Goal: Information Seeking & Learning: Learn about a topic

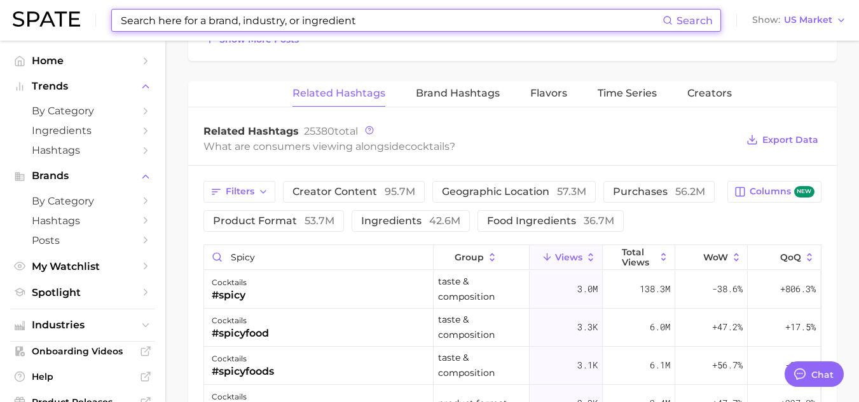
scroll to position [1080, 0]
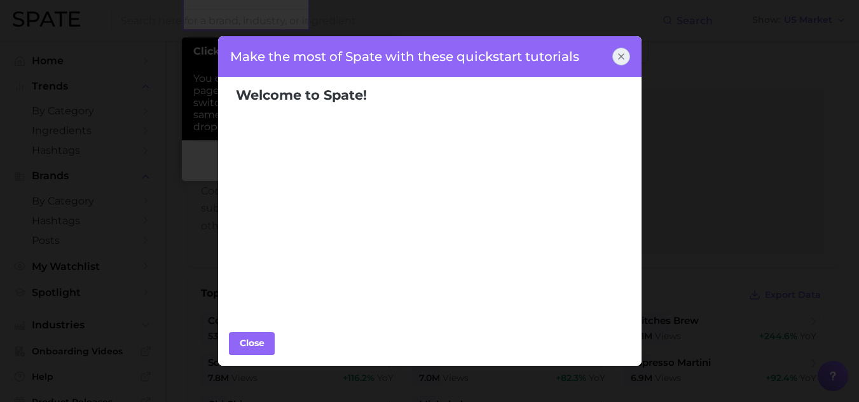
scroll to position [29, 0]
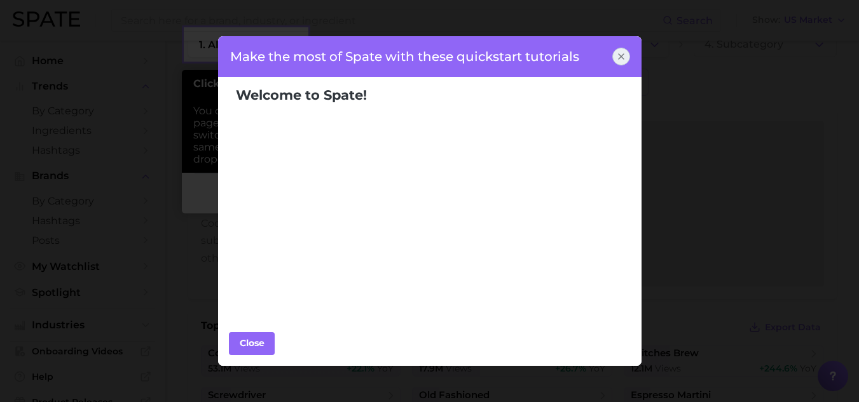
click at [619, 45] on div "Make the most of Spate with these quickstart tutorials" at bounding box center [429, 56] width 425 height 41
click at [619, 55] on icon at bounding box center [621, 56] width 5 height 5
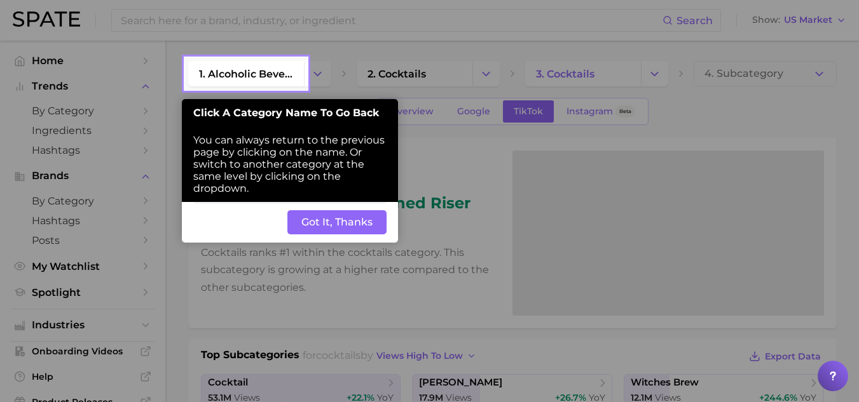
click at [310, 214] on button "Got It, Thanks" at bounding box center [336, 222] width 99 height 24
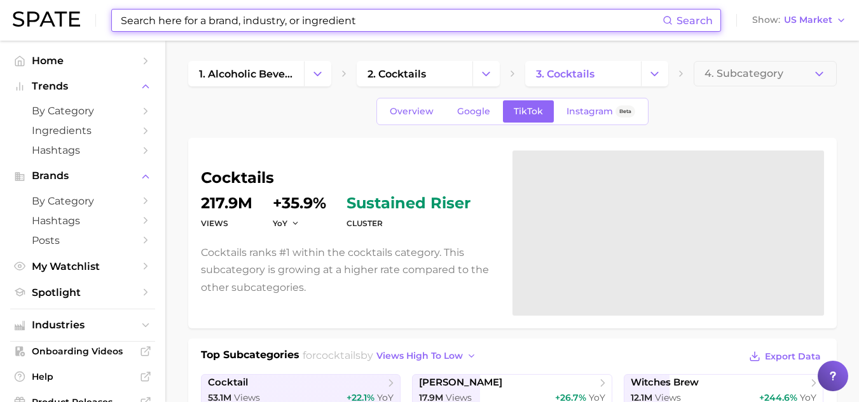
click at [286, 20] on input at bounding box center [391, 21] width 543 height 22
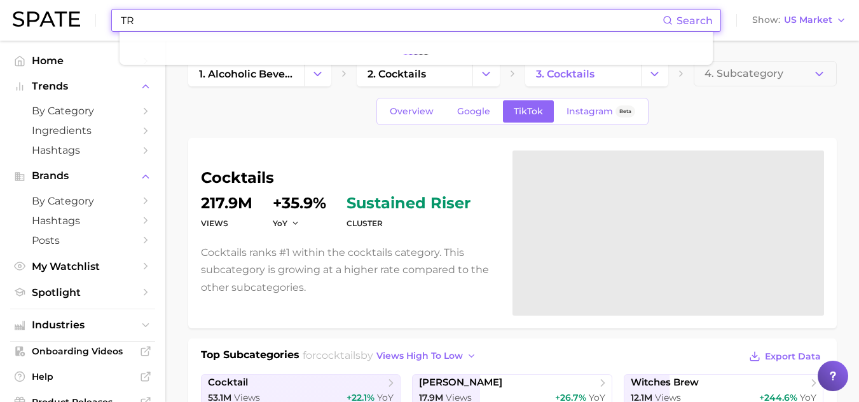
type input "T"
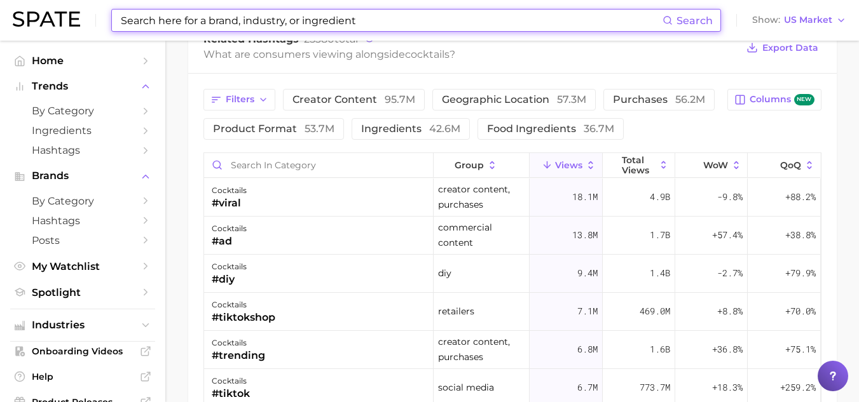
scroll to position [1026, 0]
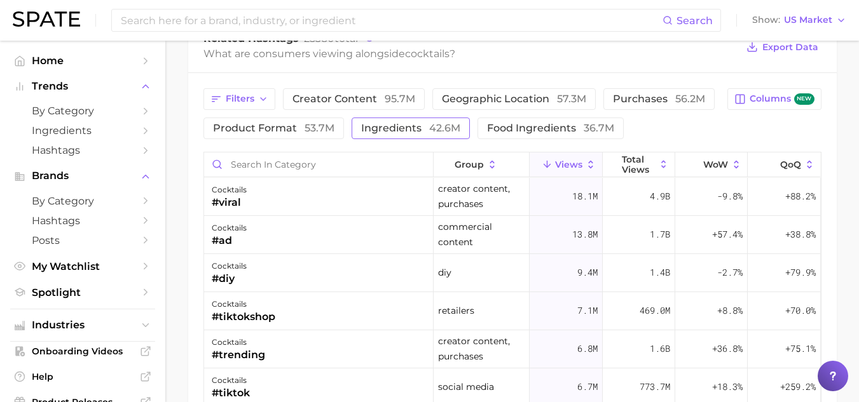
click at [385, 135] on button "ingredients 42.6m" at bounding box center [411, 129] width 118 height 22
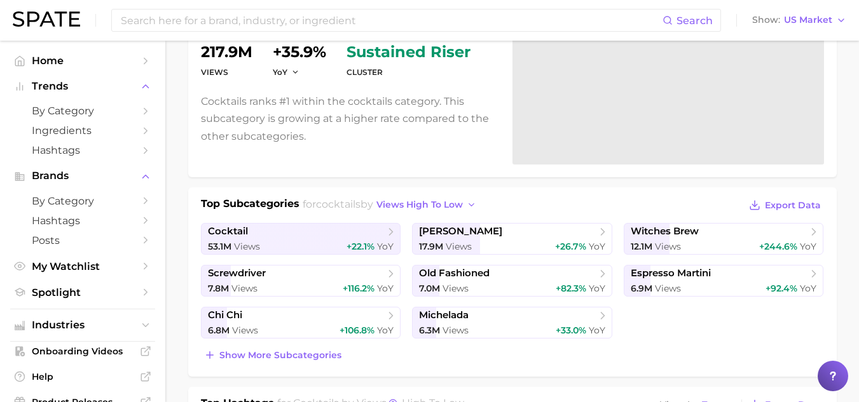
scroll to position [0, 0]
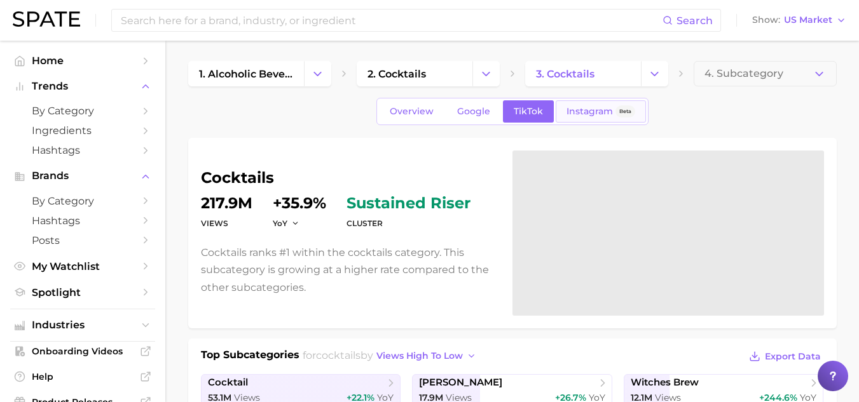
click at [579, 109] on span "Instagram" at bounding box center [589, 111] width 46 height 11
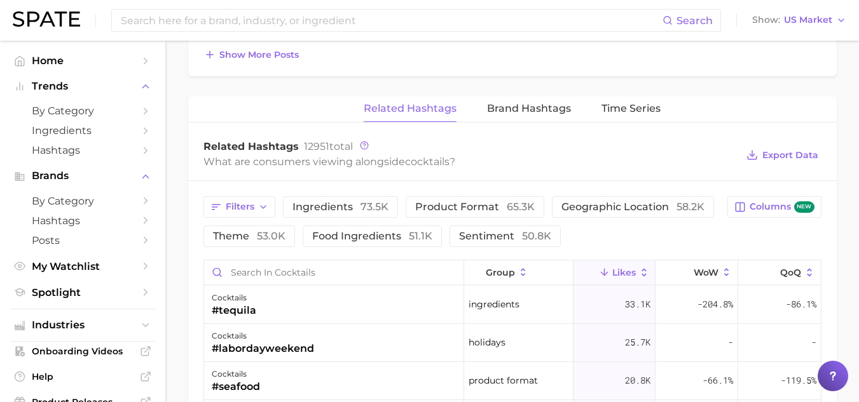
scroll to position [905, 0]
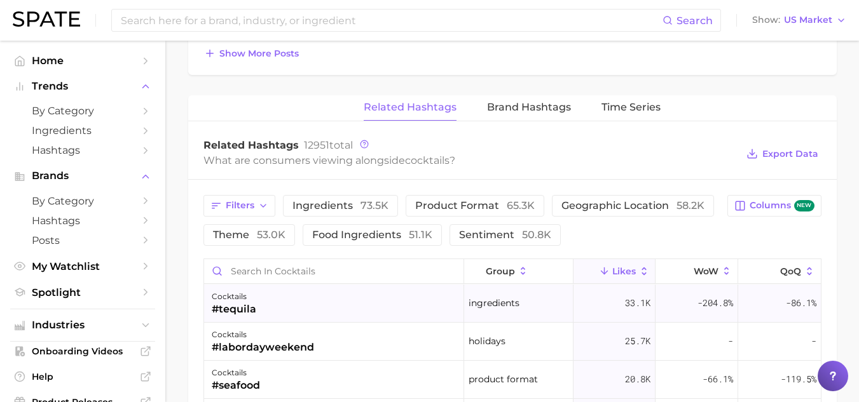
click at [633, 308] on span "33.1k" at bounding box center [637, 303] width 25 height 15
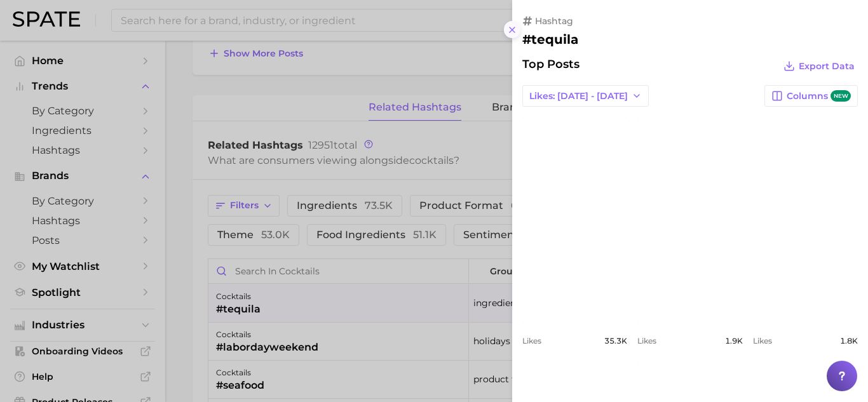
click at [519, 33] on button at bounding box center [512, 29] width 17 height 17
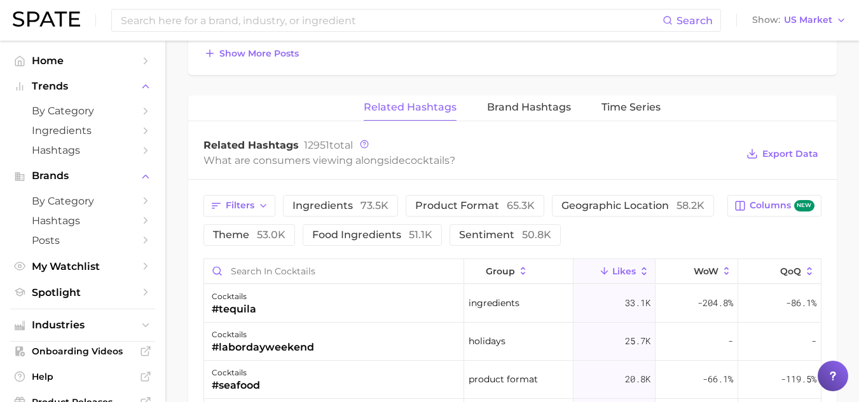
click at [598, 263] on button "Likes" at bounding box center [614, 271] width 83 height 25
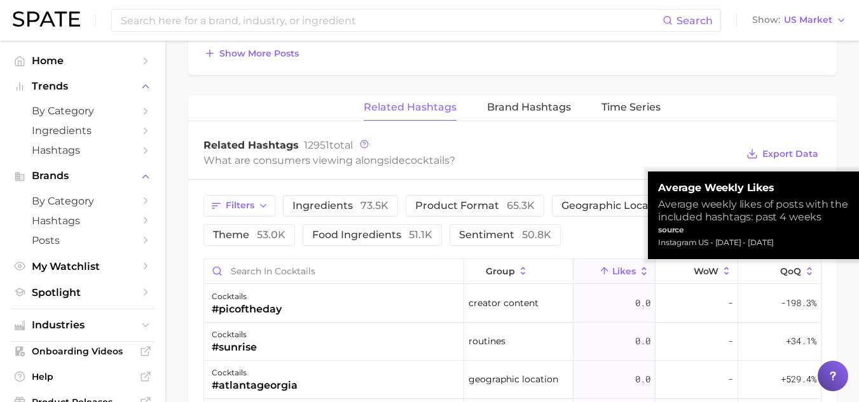
click at [598, 263] on button "Likes" at bounding box center [614, 271] width 83 height 25
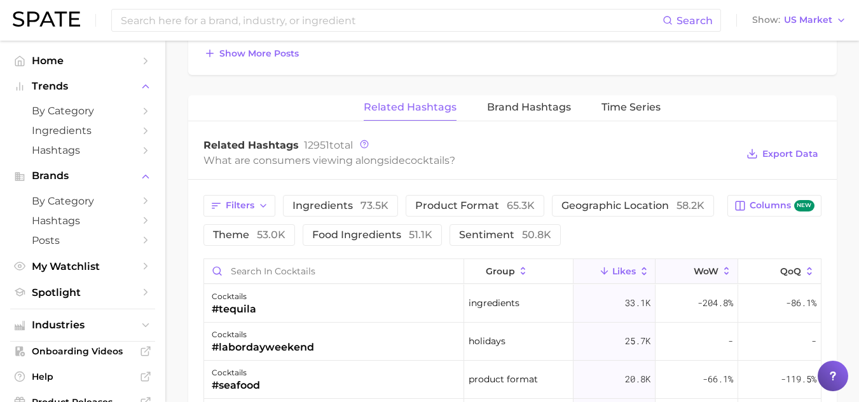
click at [721, 273] on icon at bounding box center [726, 271] width 11 height 11
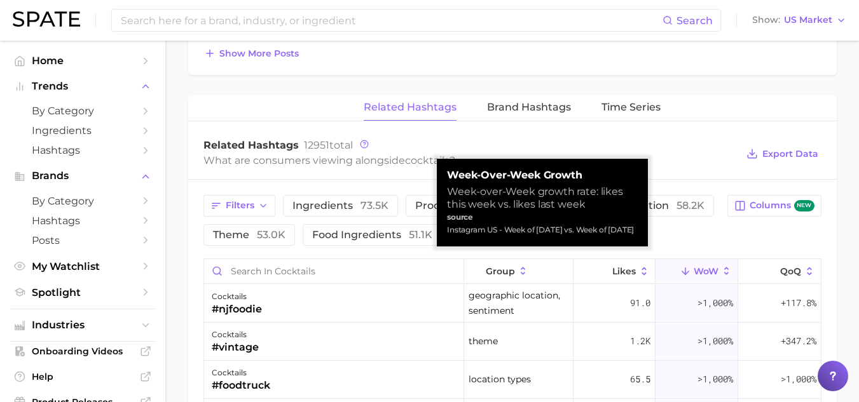
click at [724, 269] on icon at bounding box center [726, 272] width 4 height 8
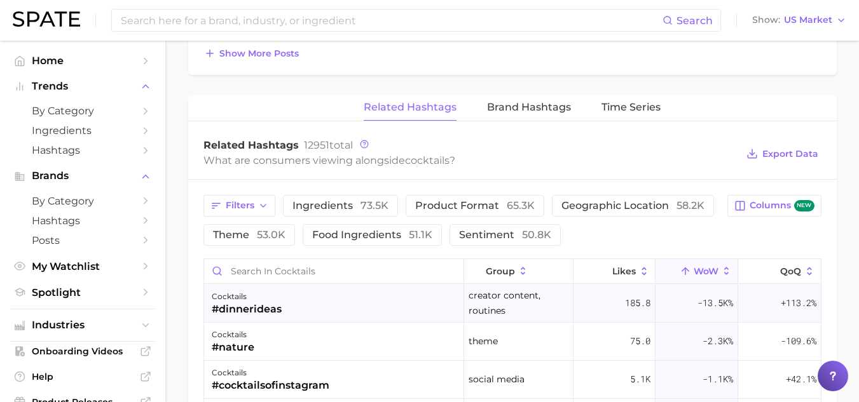
click at [628, 301] on span "185.8" at bounding box center [637, 303] width 25 height 15
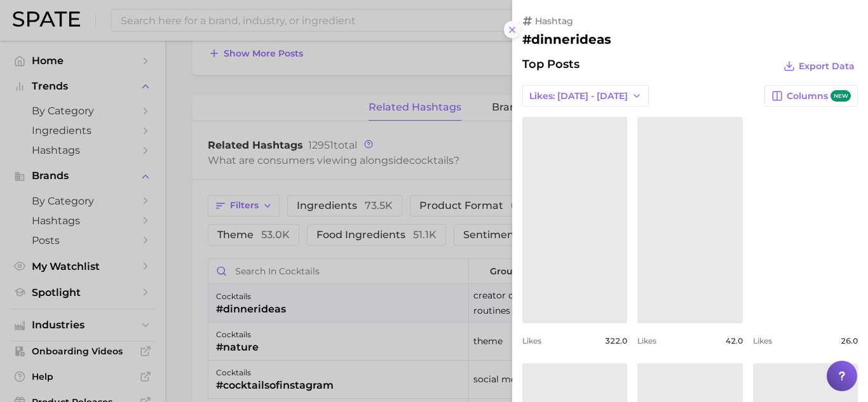
click at [512, 27] on icon at bounding box center [512, 30] width 10 height 10
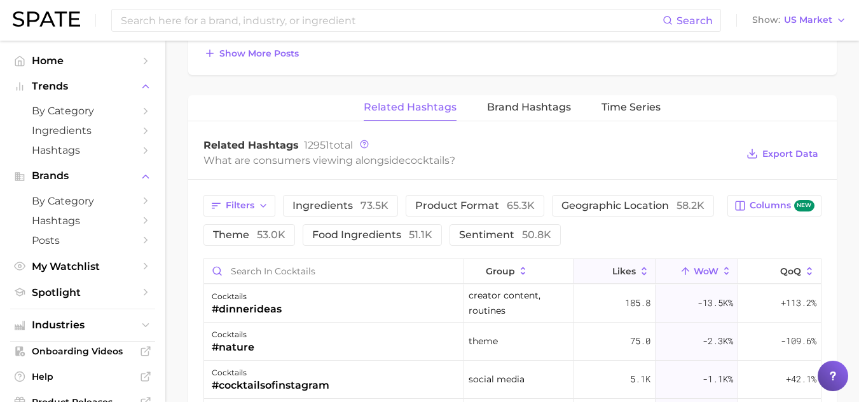
click at [600, 270] on icon at bounding box center [604, 271] width 11 height 11
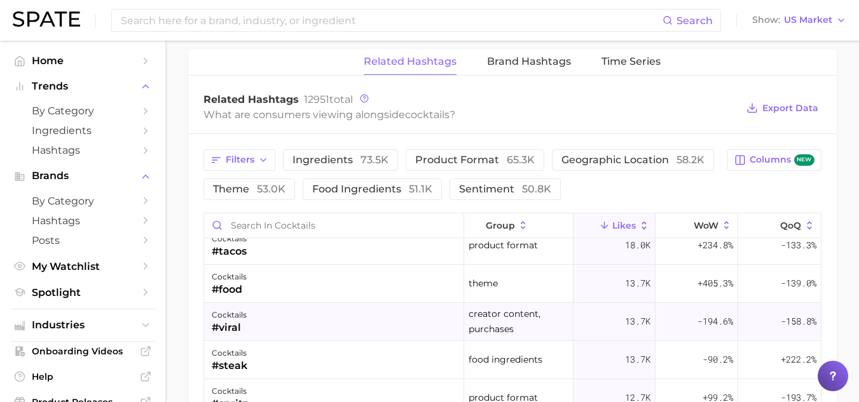
scroll to position [126, 0]
click at [399, 227] on input "Search in cocktails" at bounding box center [334, 226] width 260 height 24
type input "TROPICAL"
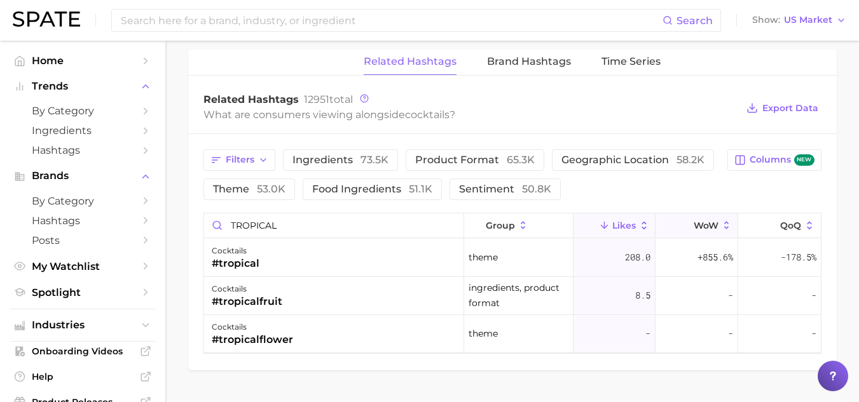
click at [703, 228] on span "WoW" at bounding box center [706, 226] width 25 height 10
click at [636, 214] on button "Likes" at bounding box center [614, 226] width 83 height 25
click at [630, 184] on div "Filters Ingredients 73.5k Product format 65.3k Geographic location 58.2k Theme …" at bounding box center [461, 174] width 517 height 51
click at [450, 225] on input "TROPICAL" at bounding box center [334, 226] width 260 height 24
